Goal: Task Accomplishment & Management: Manage account settings

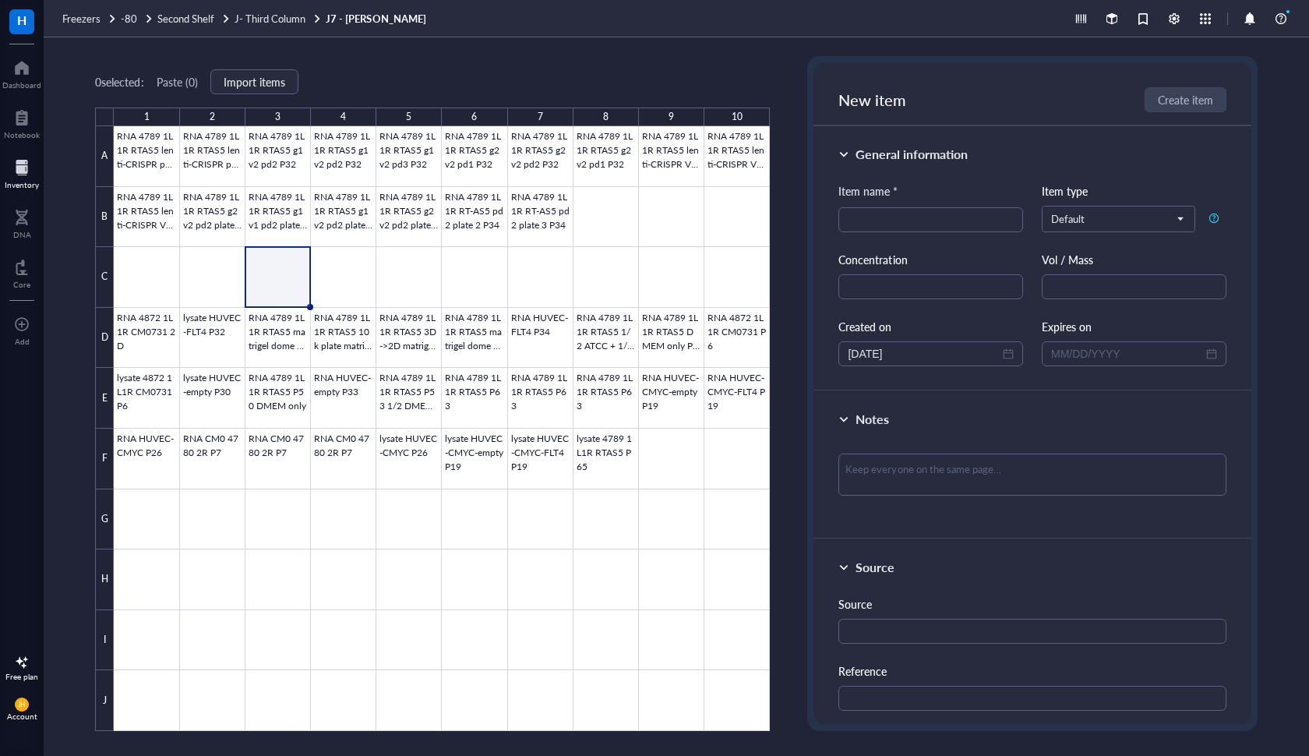
scroll to position [166, 0]
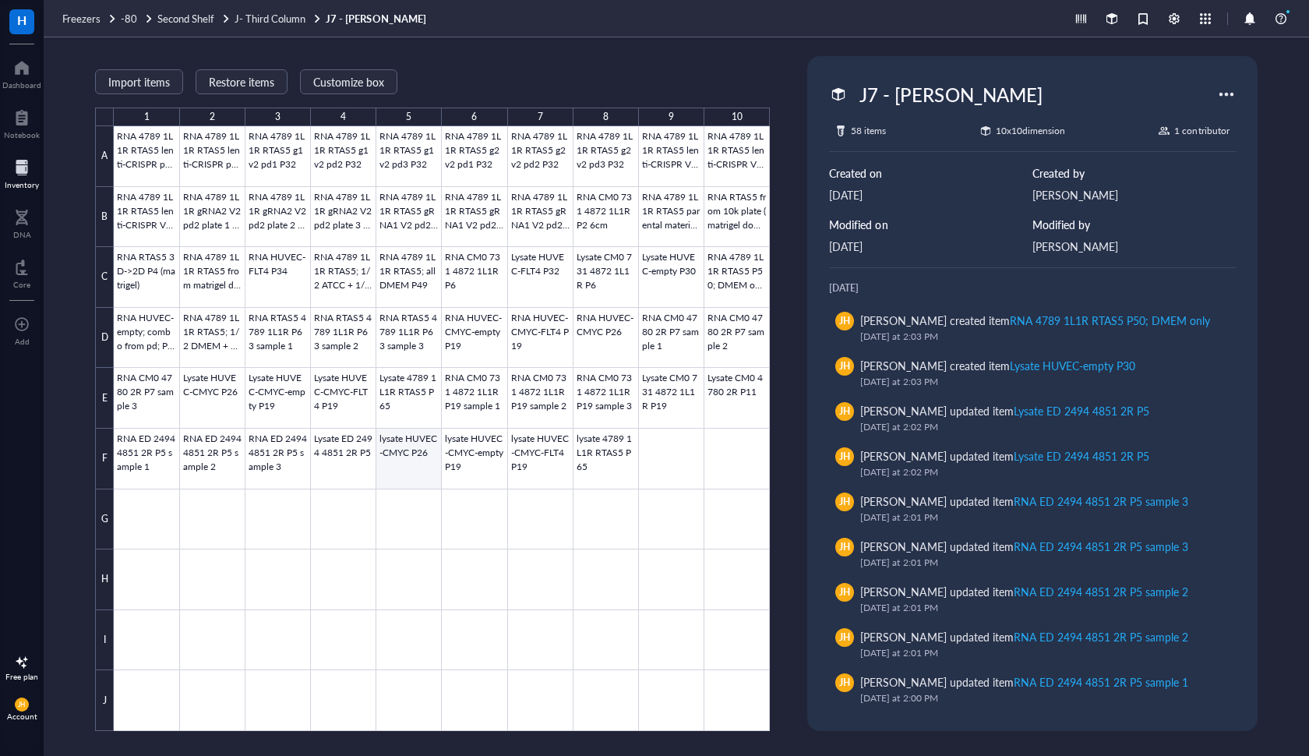
click at [408, 450] on div at bounding box center [442, 428] width 656 height 605
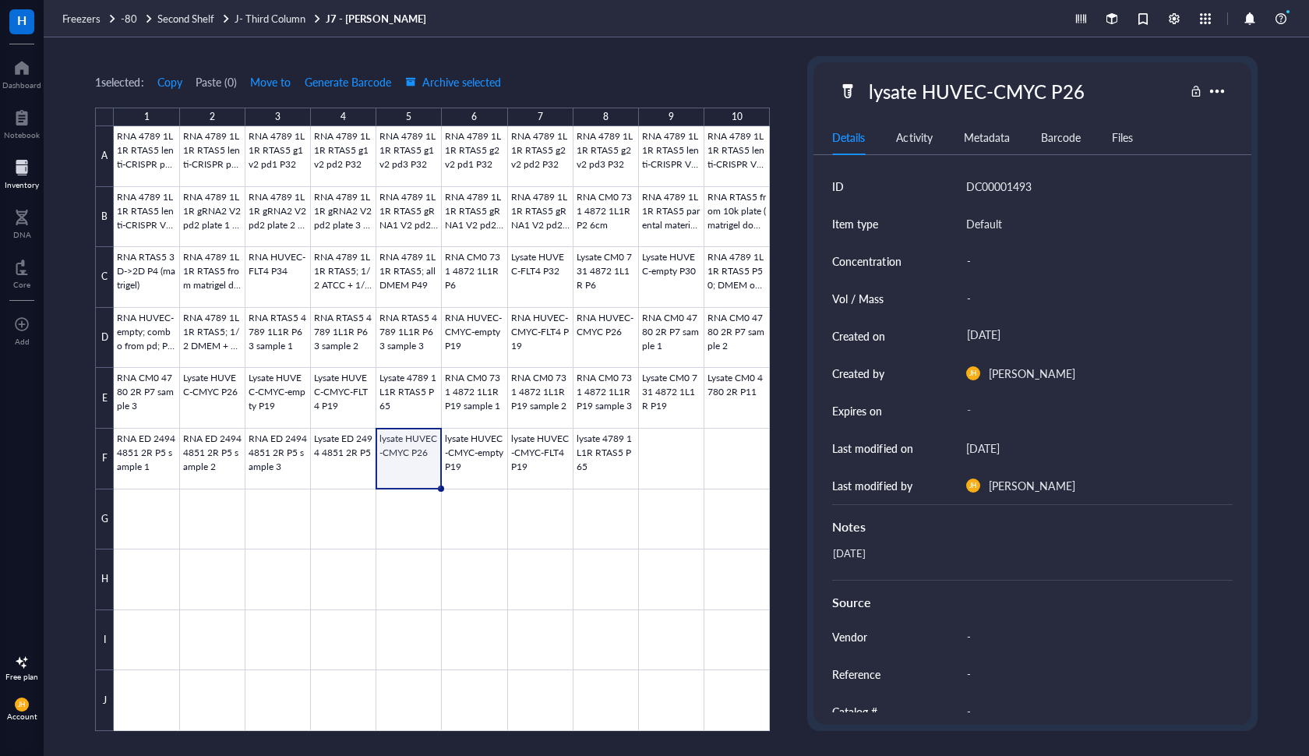
click at [425, 474] on div at bounding box center [442, 428] width 656 height 605
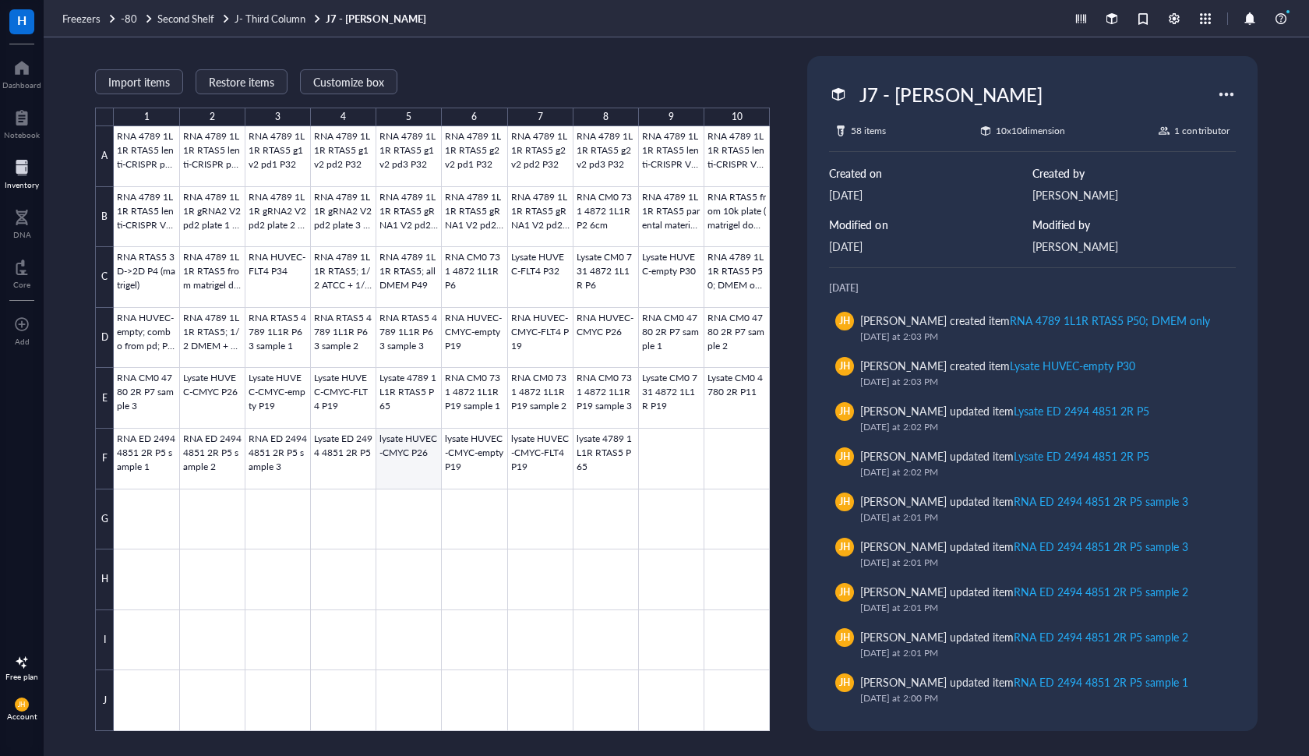
click at [425, 474] on div at bounding box center [442, 428] width 656 height 605
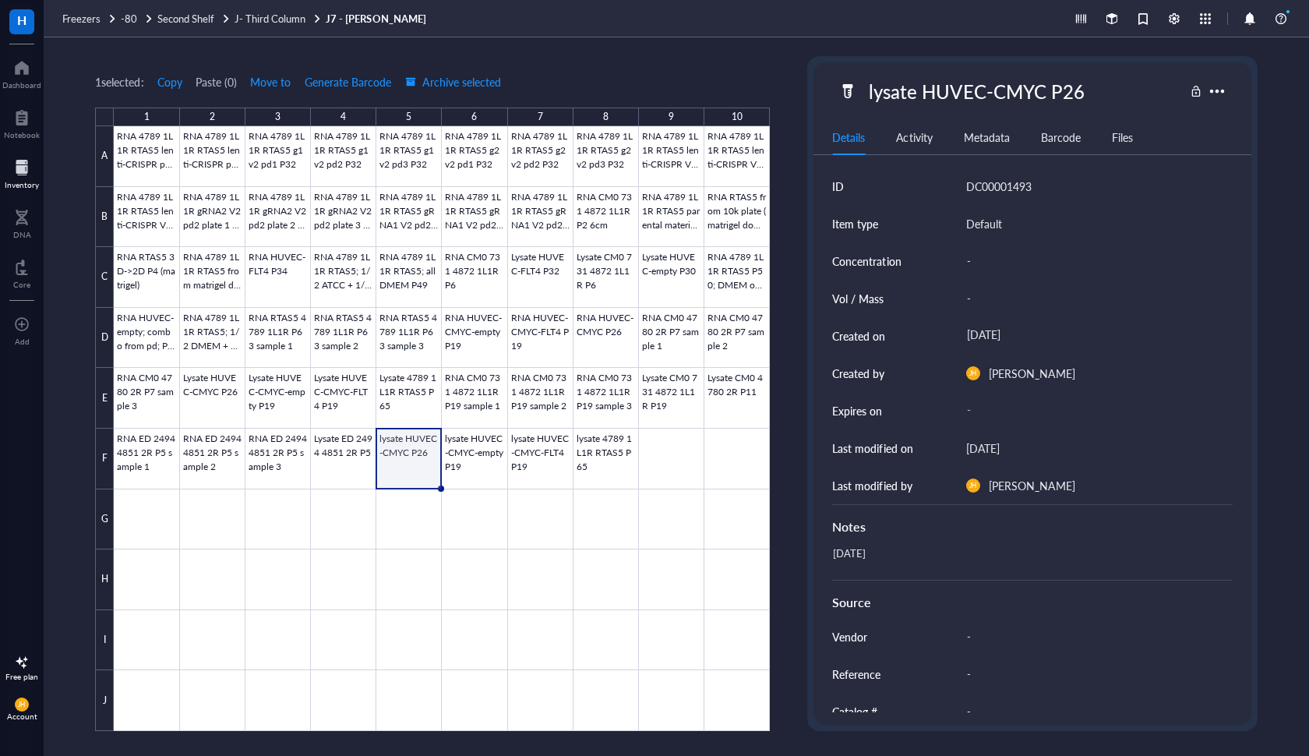
click at [1218, 90] on div at bounding box center [1217, 91] width 25 height 25
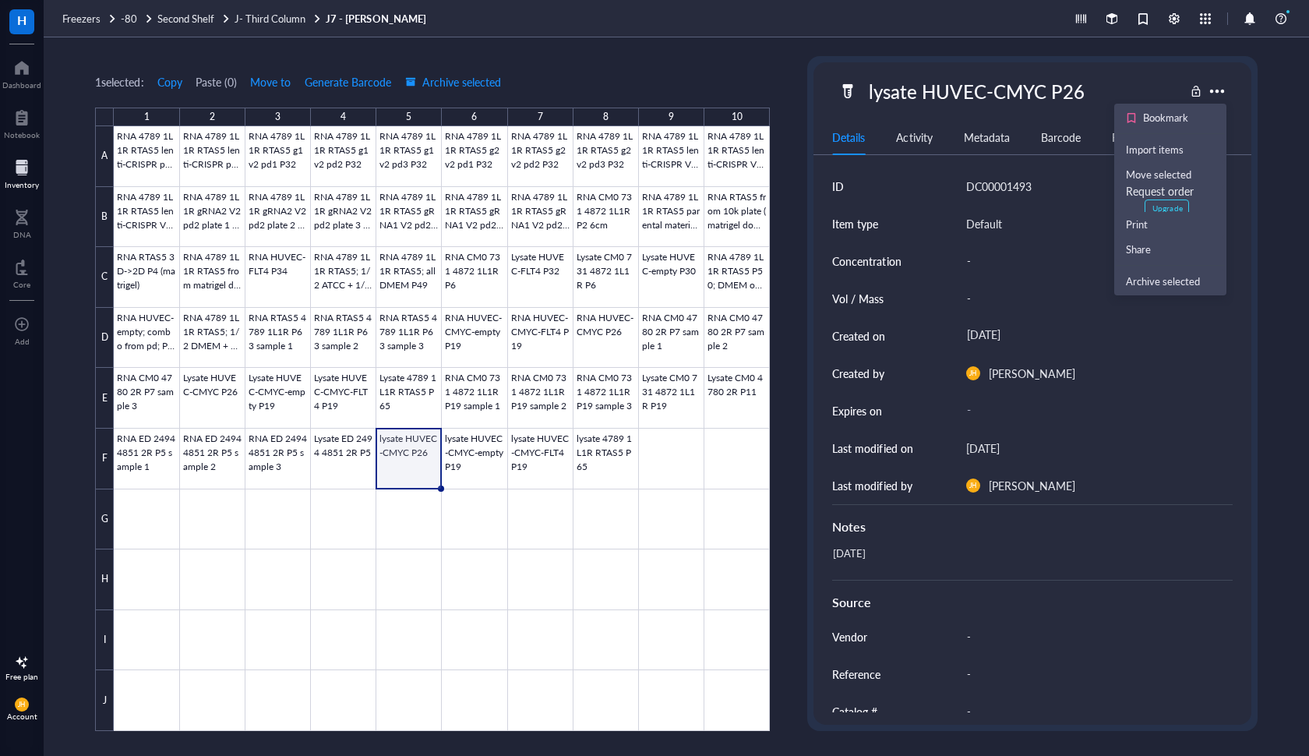
click at [1113, 87] on div "lysate HUVEC-CMYC P26" at bounding box center [1011, 91] width 345 height 33
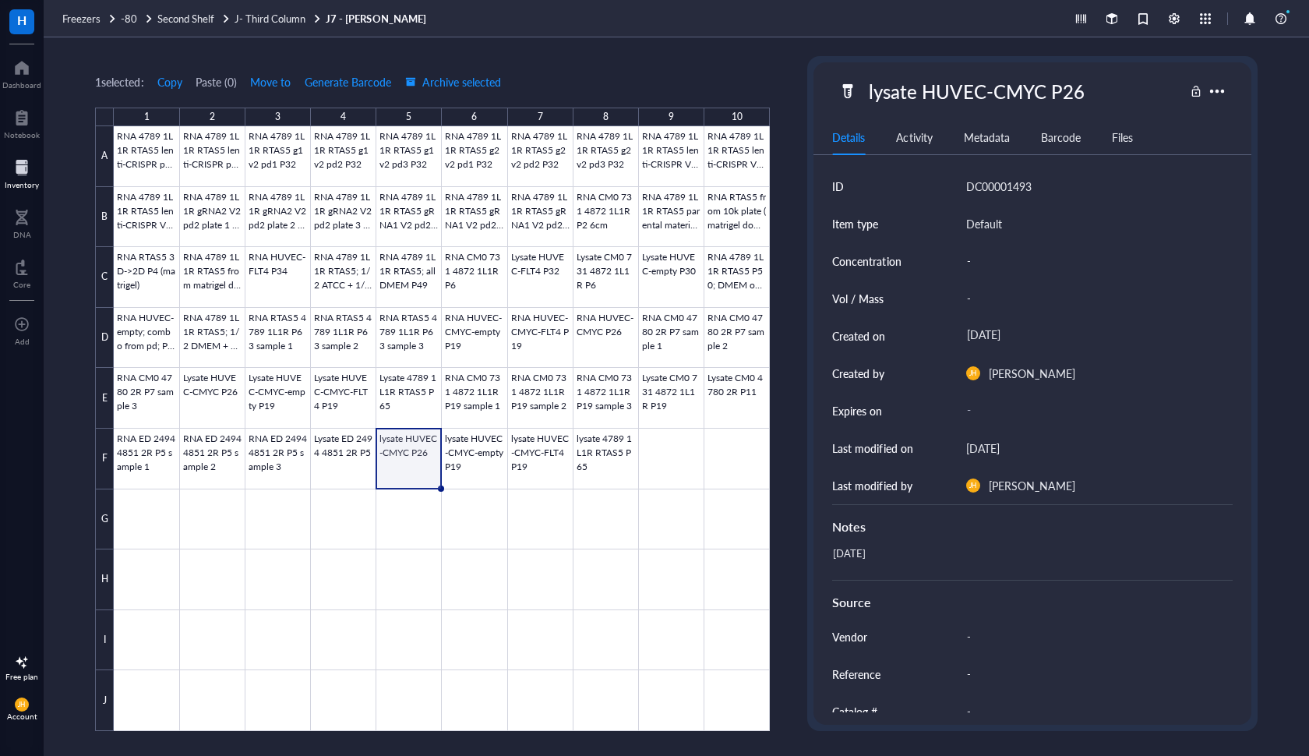
click at [399, 463] on div at bounding box center [442, 428] width 656 height 605
click at [398, 462] on div at bounding box center [442, 428] width 656 height 605
click at [405, 447] on div at bounding box center [442, 428] width 656 height 605
click at [398, 455] on div at bounding box center [442, 428] width 656 height 605
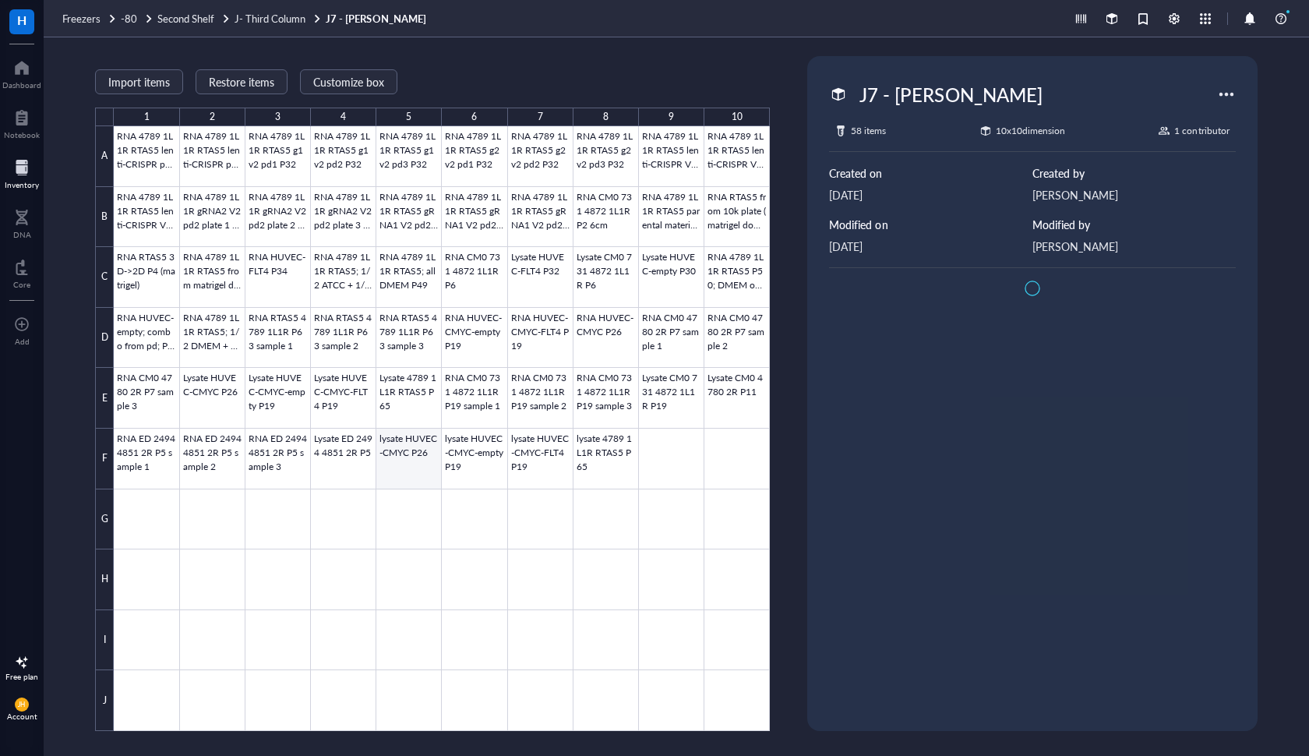
click at [398, 455] on div at bounding box center [442, 428] width 656 height 605
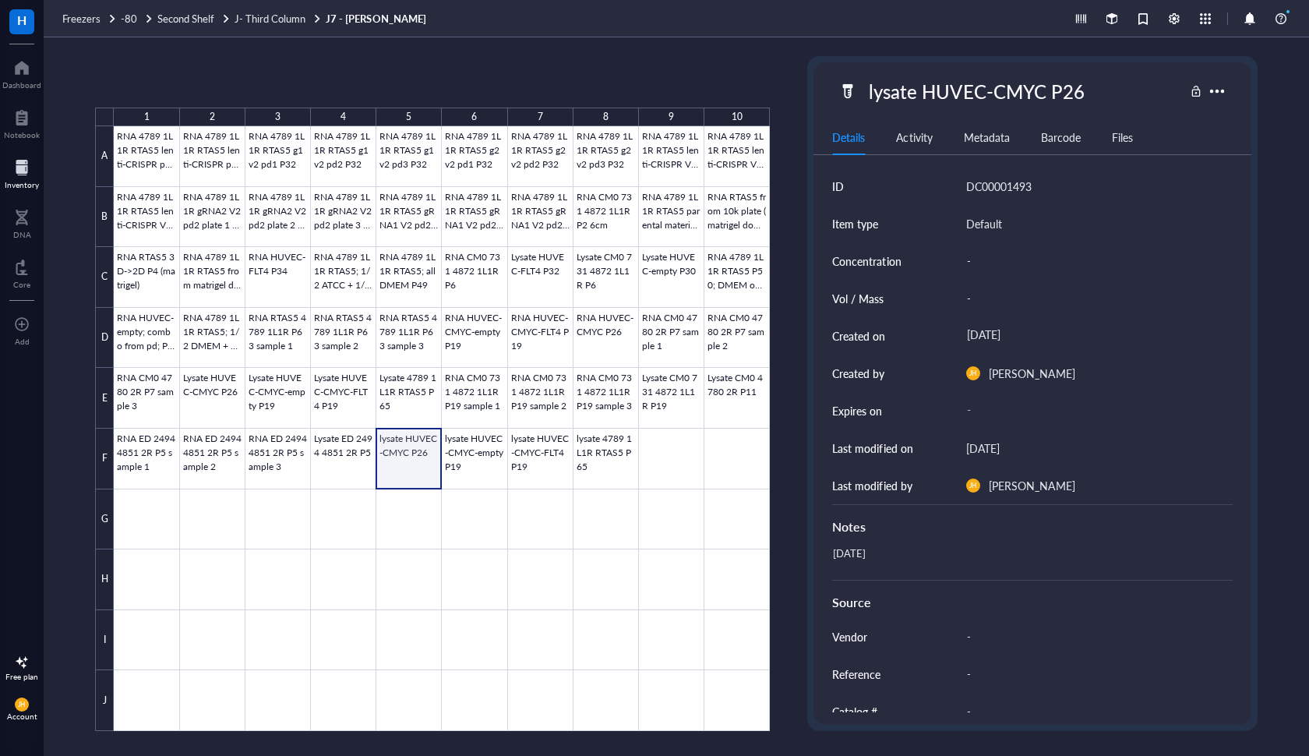
click at [405, 446] on div at bounding box center [442, 428] width 656 height 605
click at [403, 440] on div at bounding box center [442, 428] width 656 height 605
click at [1003, 194] on div "DC00001493" at bounding box center [998, 186] width 65 height 19
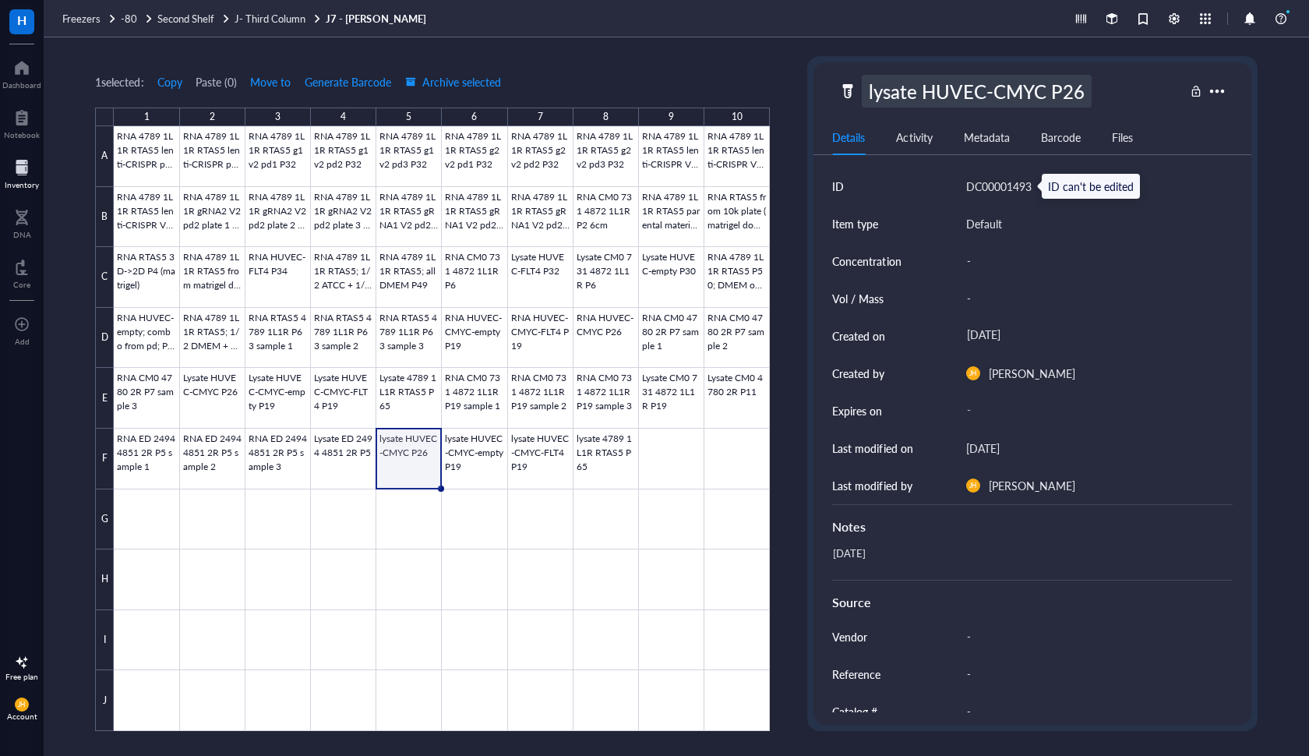
click at [987, 97] on div "lysate HUVEC-CMYC P26" at bounding box center [976, 91] width 229 height 33
click at [987, 97] on input "lysate HUVEC-CMYC P26" at bounding box center [988, 91] width 251 height 31
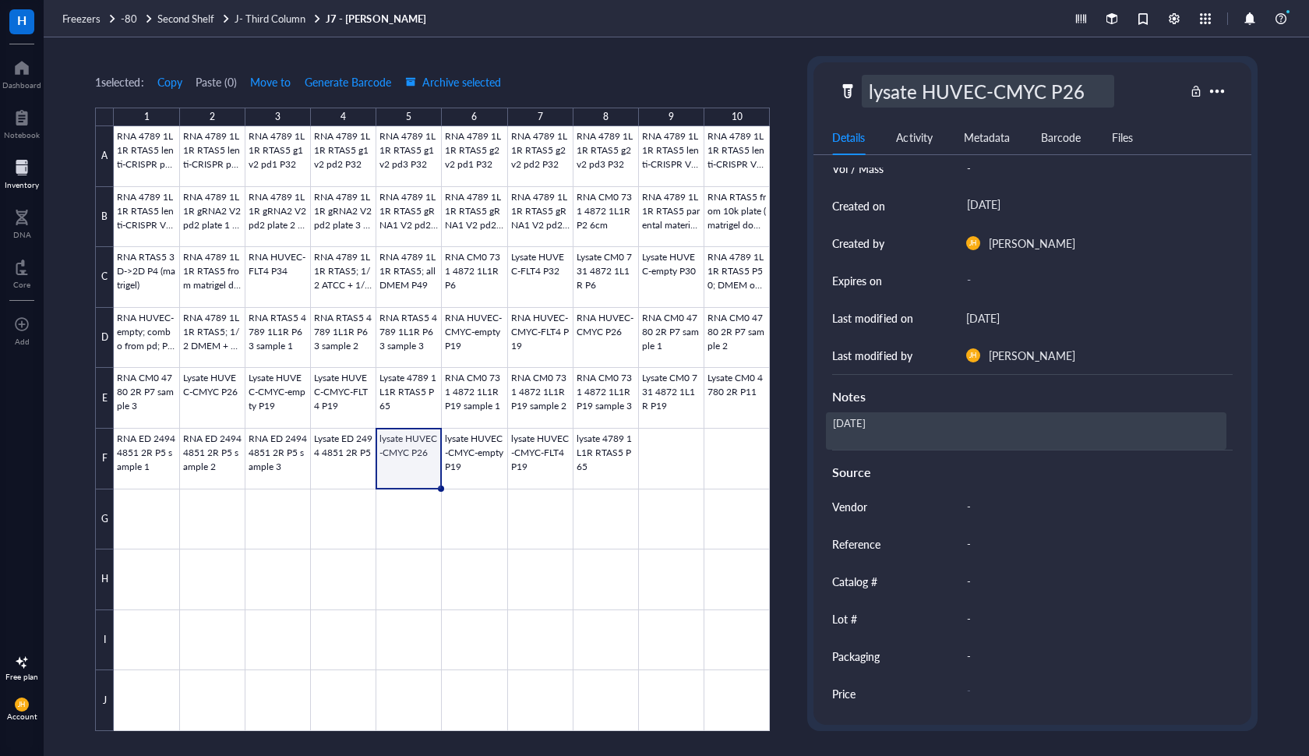
scroll to position [132, 0]
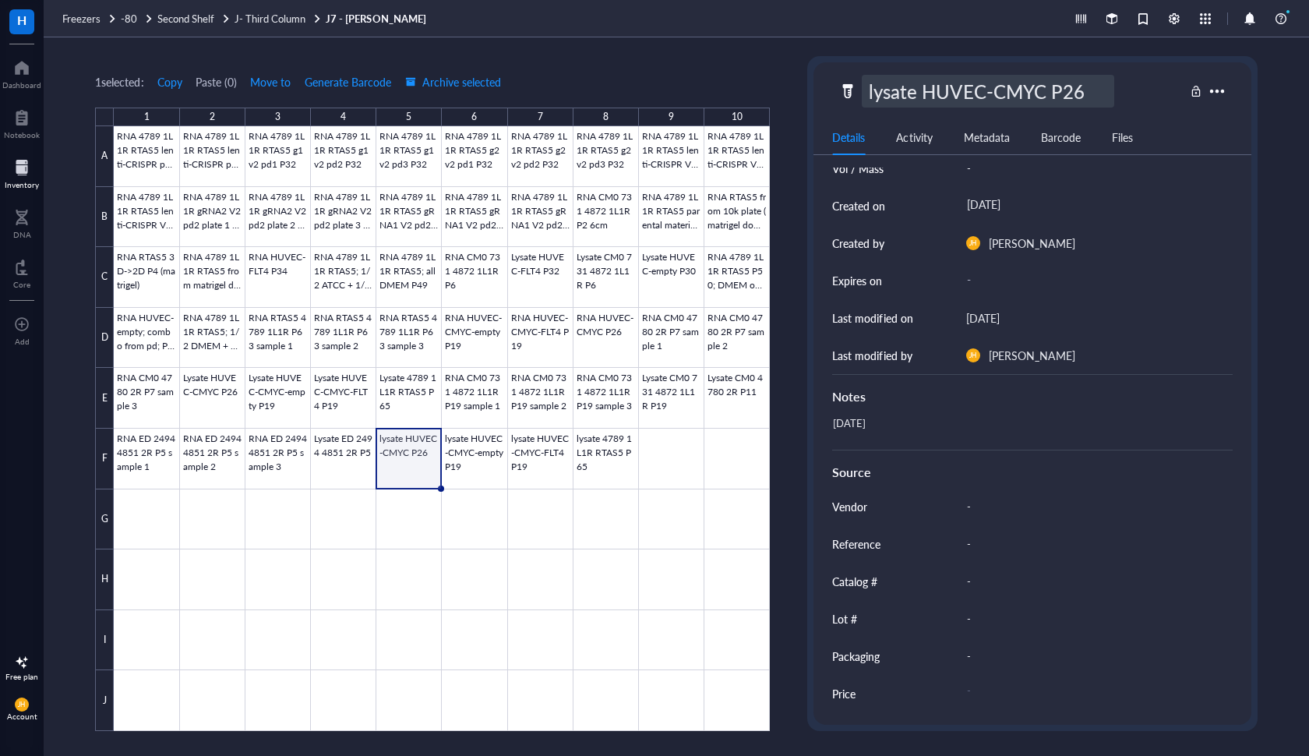
click at [0, 0] on div "RNA 4789 1L1R RTAS5 lenti-CRISPR pd2 P33 RNA 4789 1L1R RTAS5 lenti-CRISPR pd3 P…" at bounding box center [0, 0] width 0 height 0
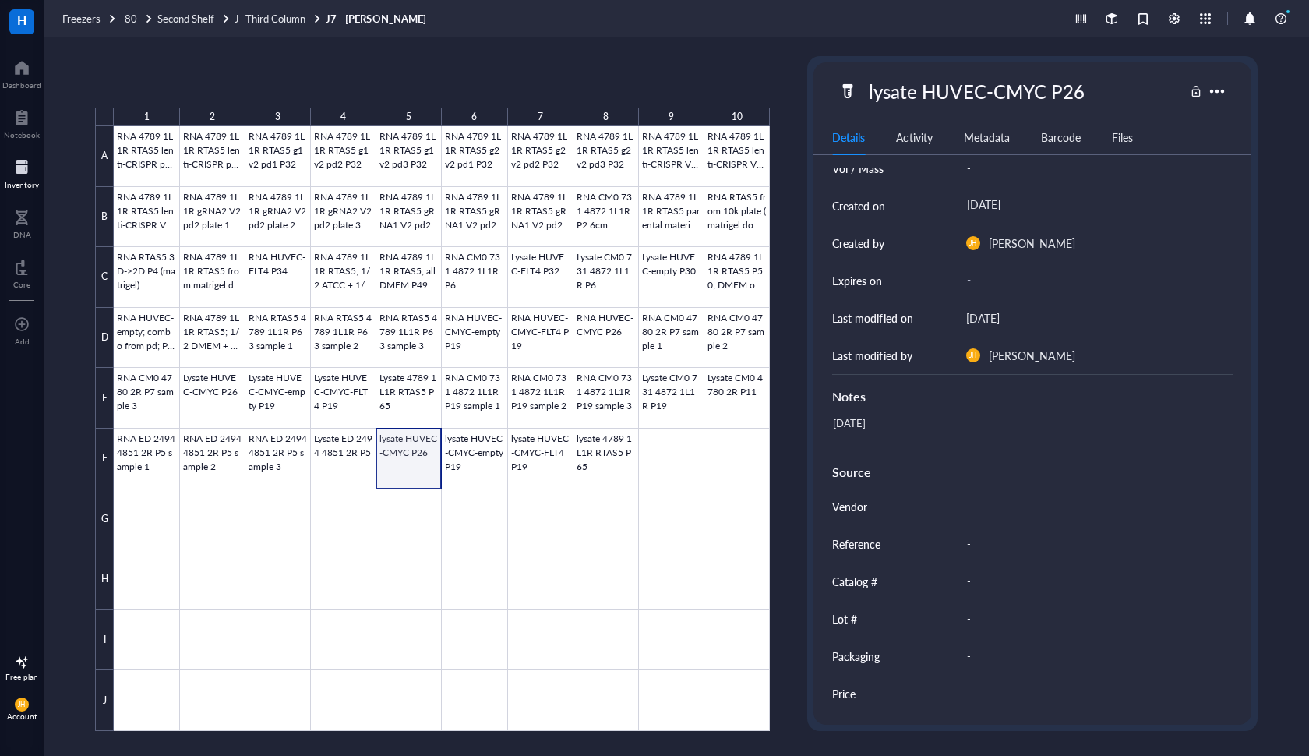
scroll to position [130, 0]
click at [415, 457] on div at bounding box center [442, 428] width 656 height 605
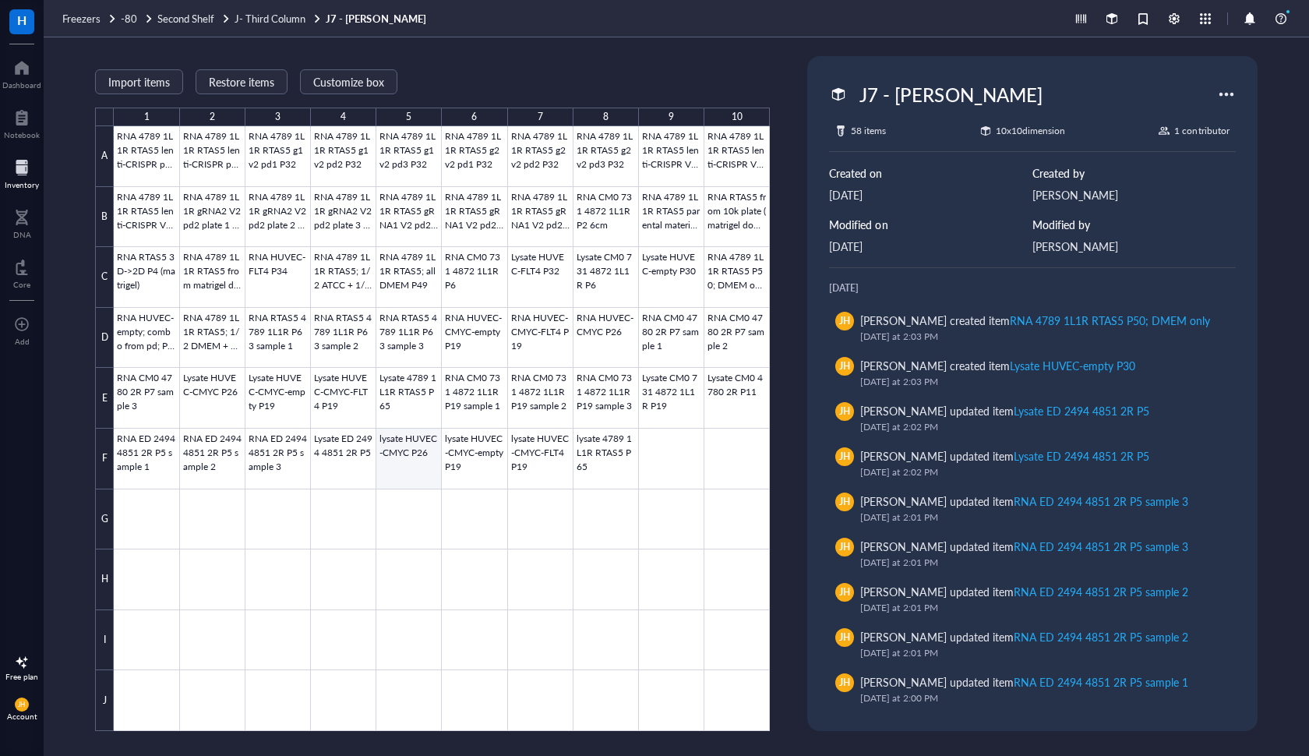
click at [415, 457] on div at bounding box center [442, 428] width 656 height 605
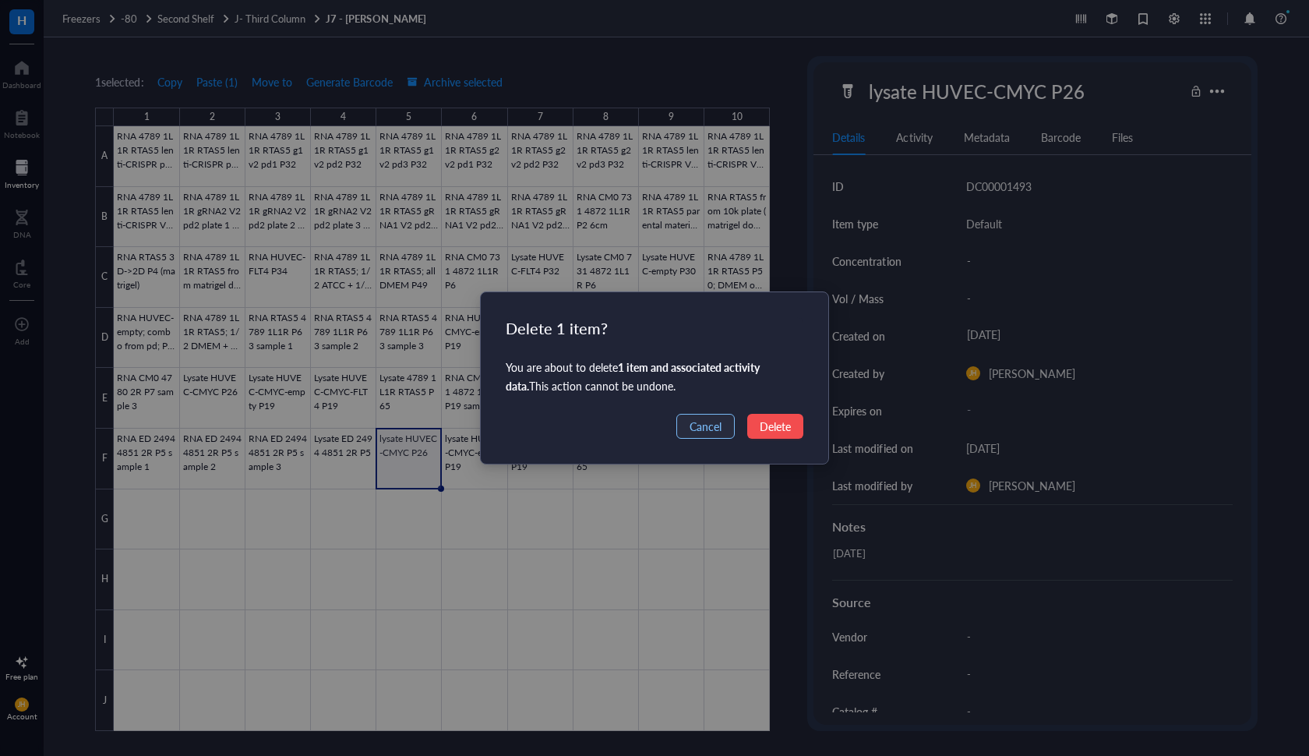
click at [711, 422] on span "Cancel" at bounding box center [706, 426] width 32 height 17
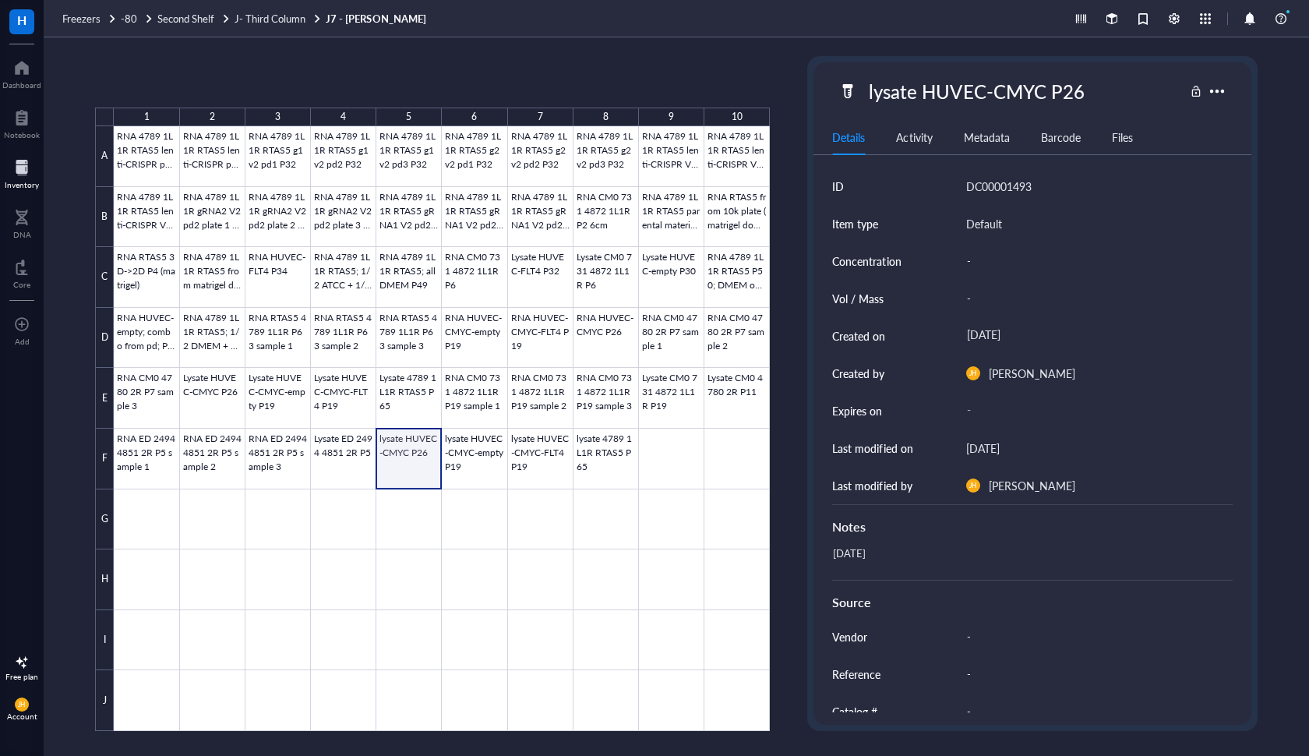
click at [409, 436] on div at bounding box center [442, 428] width 656 height 605
click at [410, 443] on div at bounding box center [442, 428] width 656 height 605
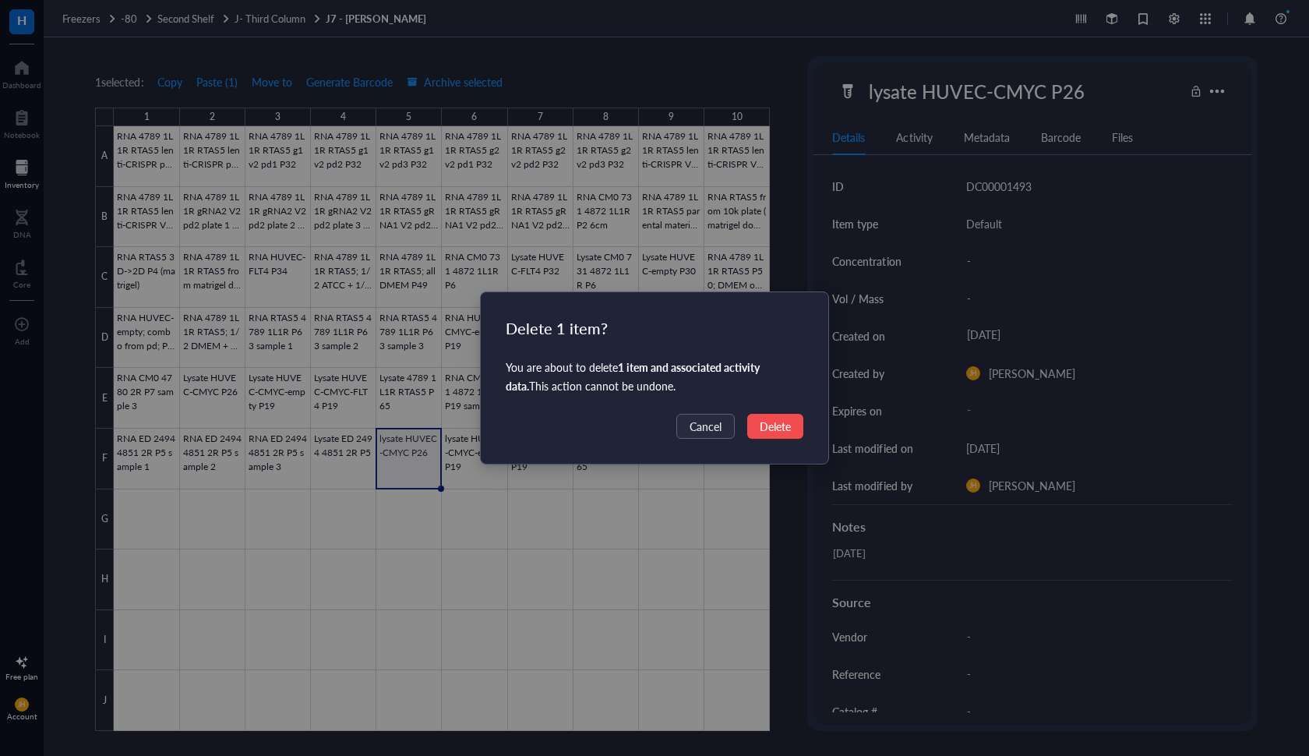
click at [785, 433] on span "Delete" at bounding box center [775, 426] width 31 height 17
click at [789, 423] on div "Delete 1 item? You are about to delete 1 item and associated activity data . Th…" at bounding box center [654, 378] width 1309 height 756
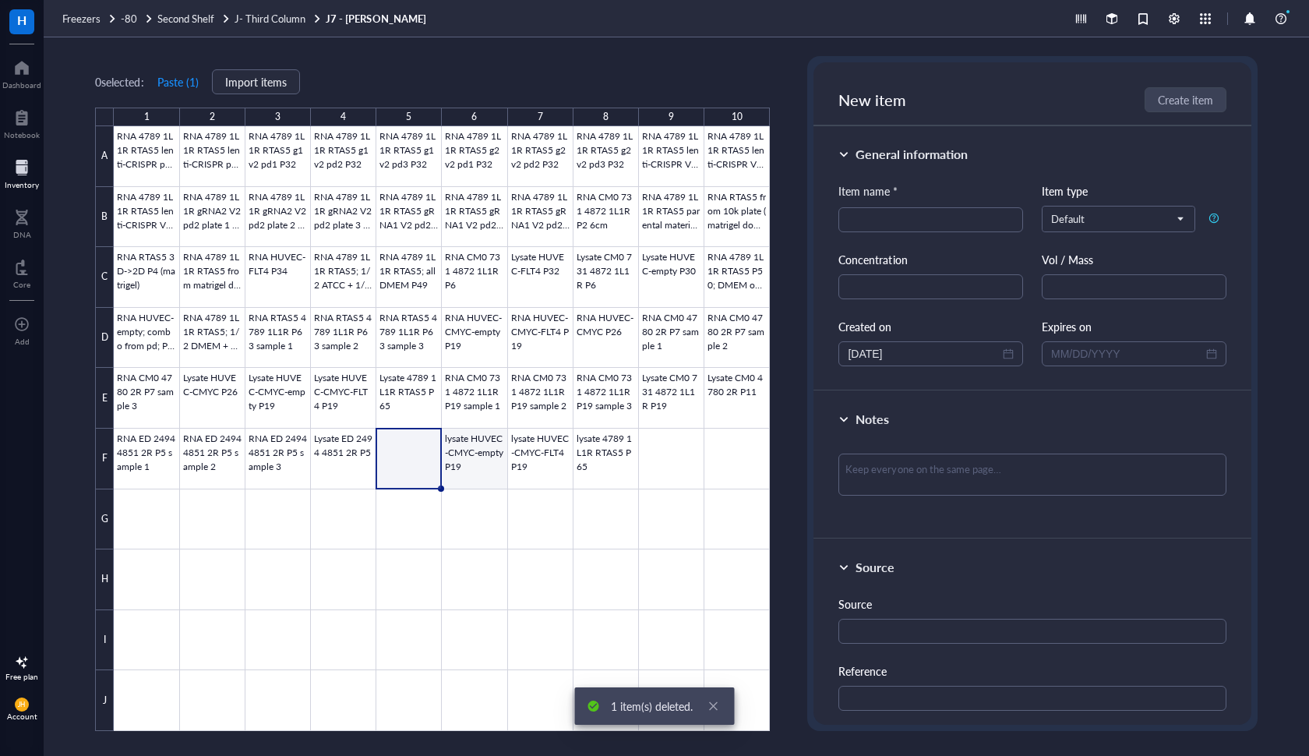
click at [485, 457] on div at bounding box center [442, 428] width 656 height 605
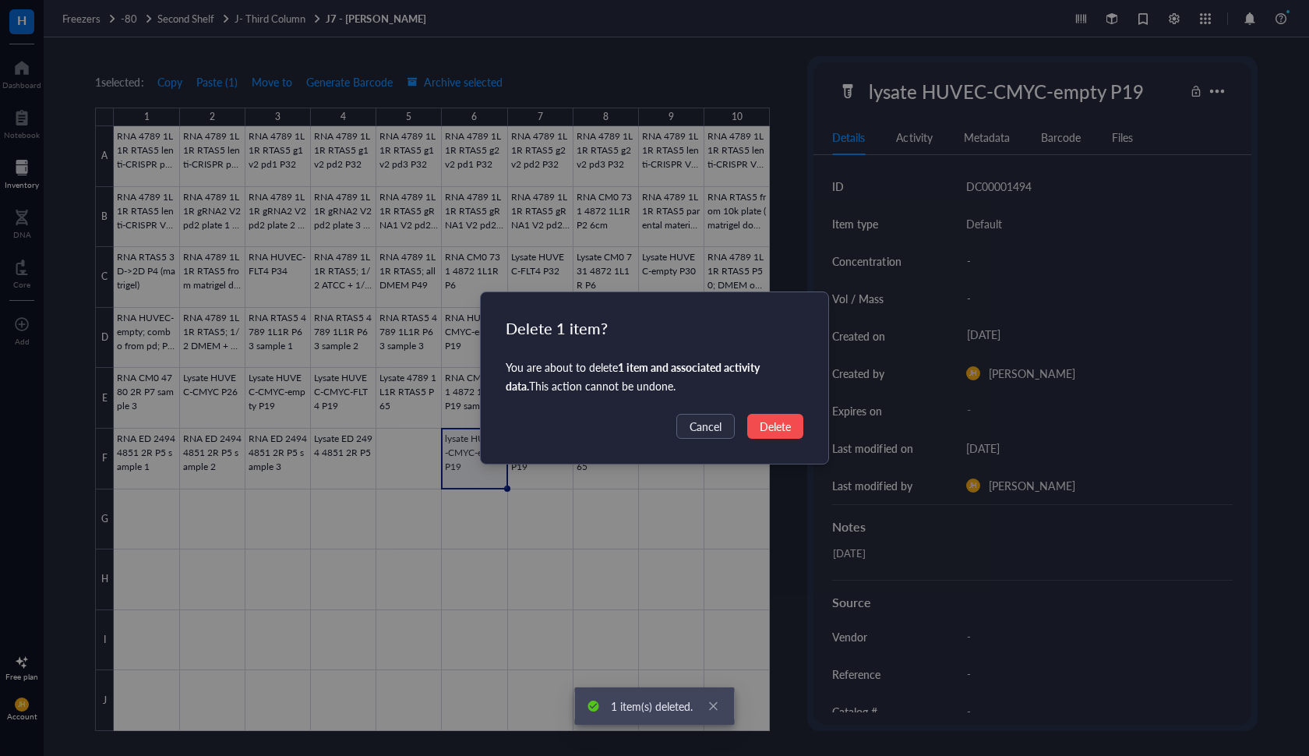
click at [761, 425] on span "Delete" at bounding box center [775, 426] width 31 height 17
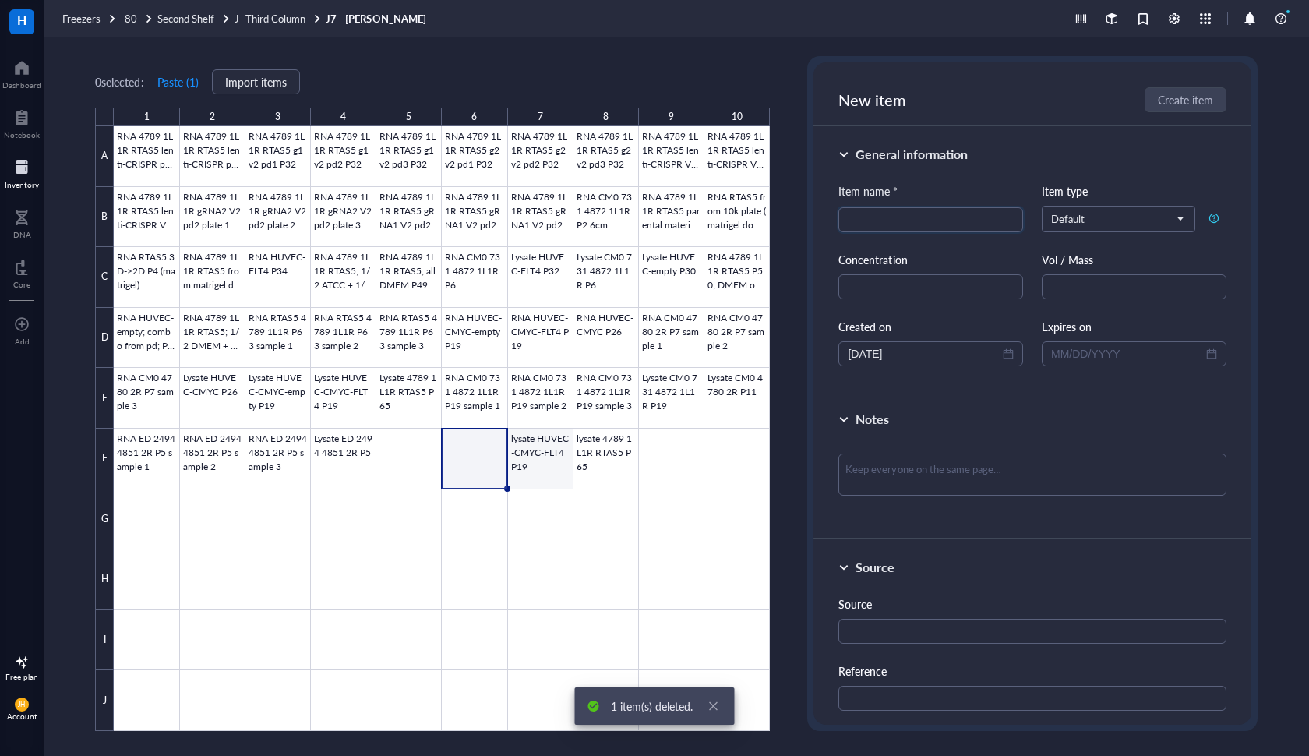
click at [545, 447] on div at bounding box center [442, 428] width 656 height 605
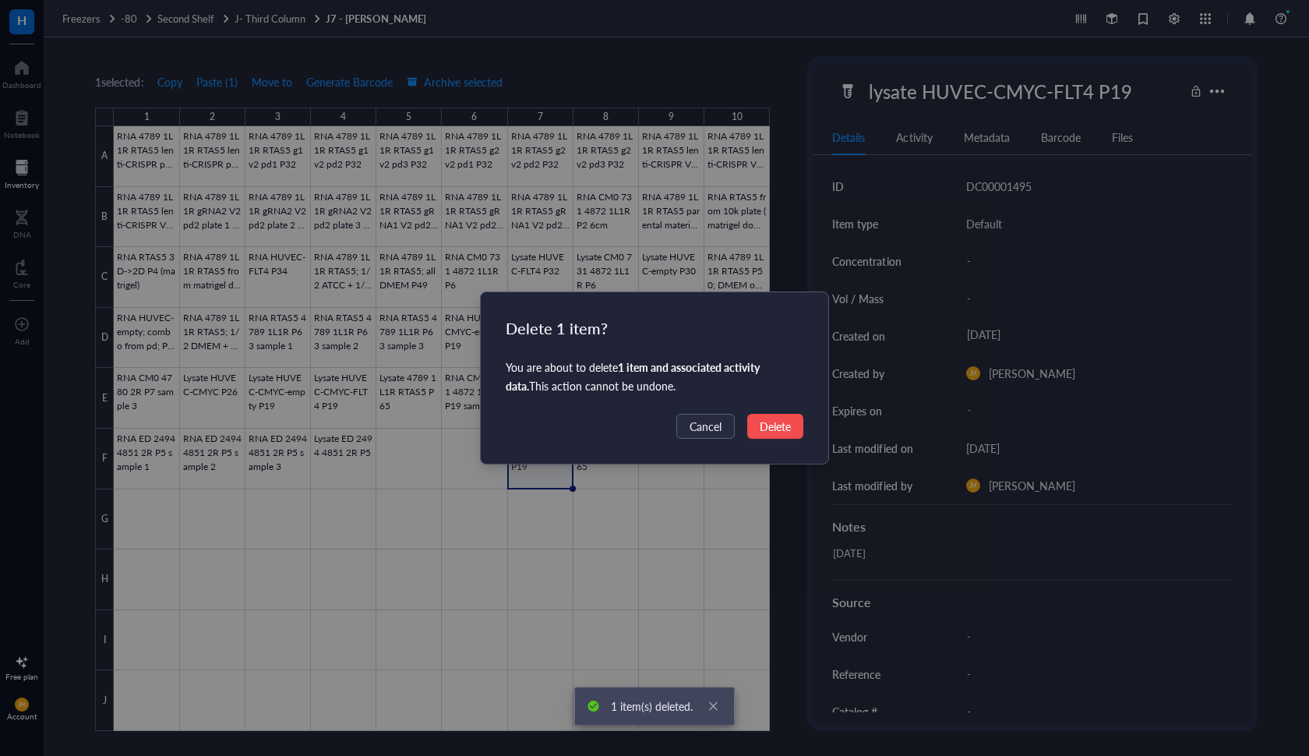
click at [764, 423] on span "Delete" at bounding box center [775, 426] width 31 height 17
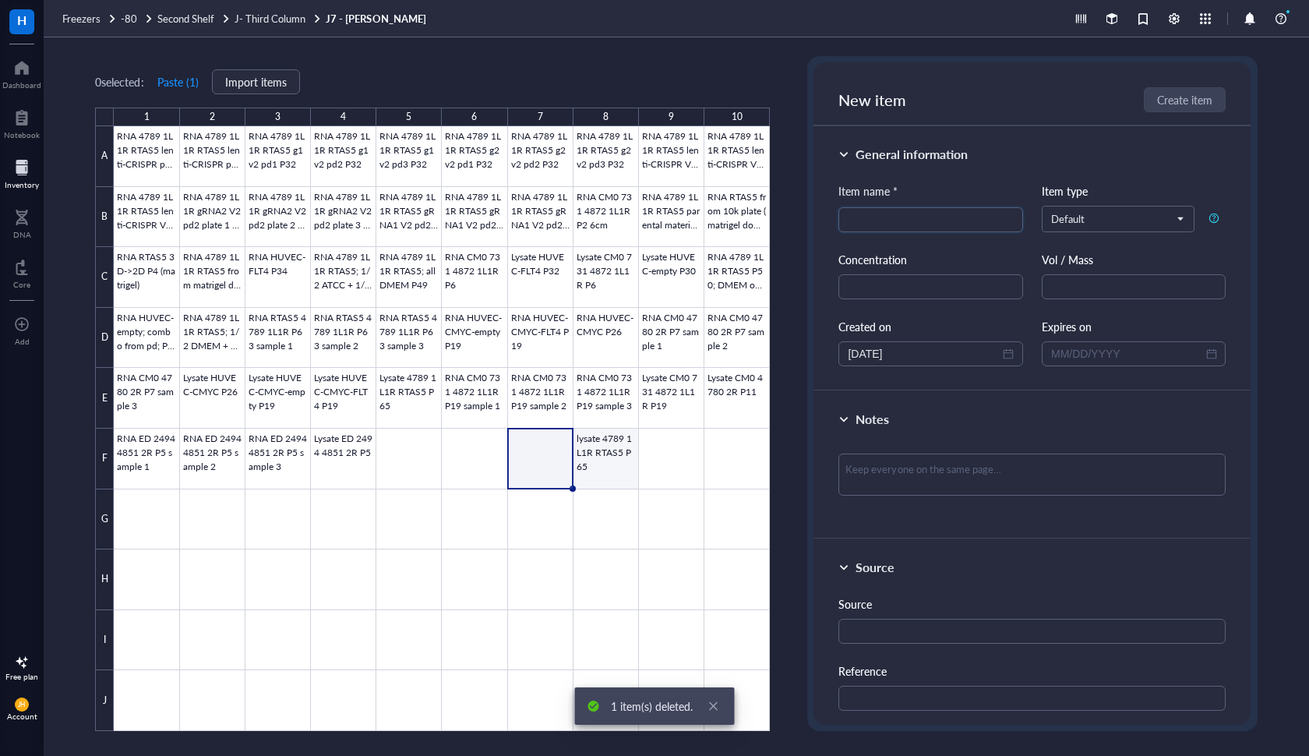
click at [616, 460] on div at bounding box center [442, 428] width 656 height 605
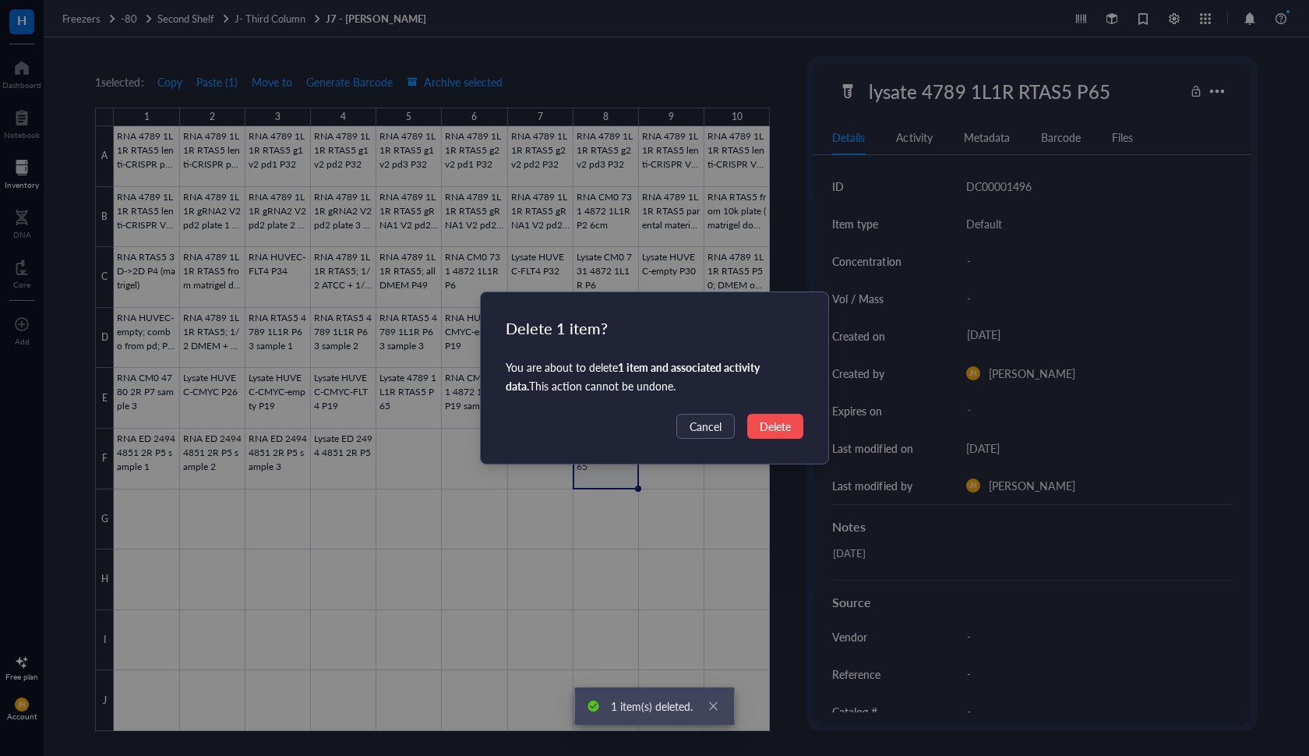
click at [787, 429] on span "Delete" at bounding box center [775, 426] width 31 height 17
